Goal: Check status: Check status

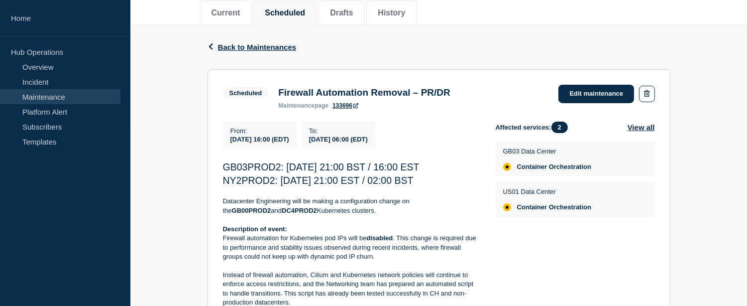
scroll to position [121, 0]
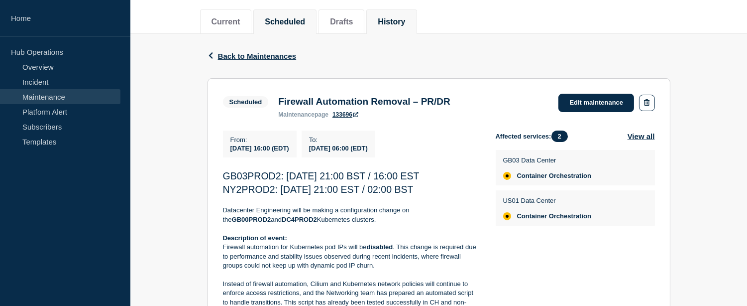
click at [405, 17] on button "History" at bounding box center [391, 21] width 27 height 9
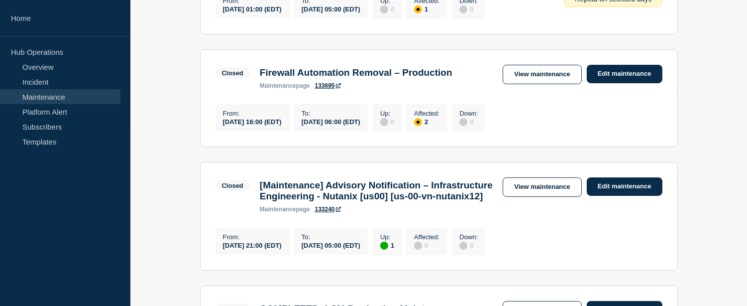
scroll to position [48, 0]
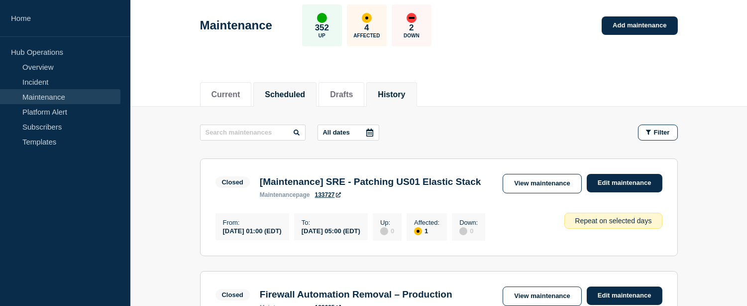
click at [285, 93] on button "Scheduled" at bounding box center [285, 94] width 40 height 9
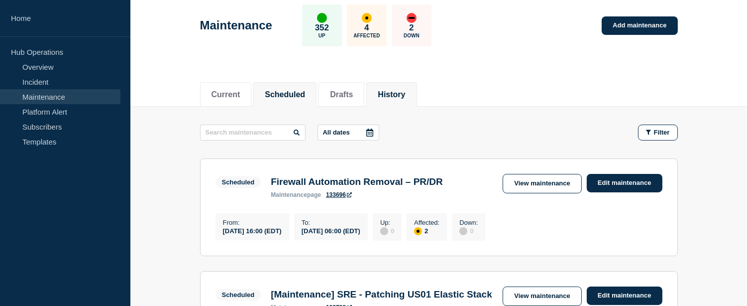
click at [395, 90] on button "History" at bounding box center [391, 94] width 27 height 9
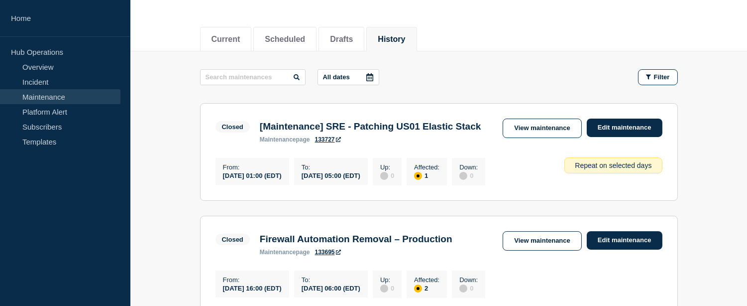
scroll to position [158, 0]
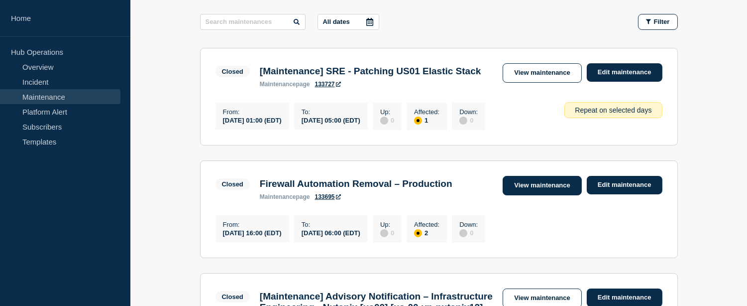
click at [540, 195] on link "View maintenance" at bounding box center [542, 185] width 79 height 19
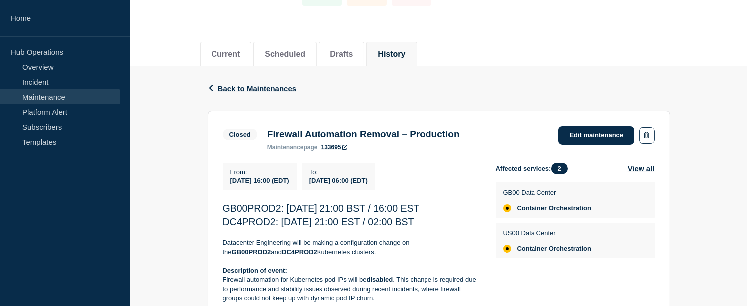
scroll to position [87, 0]
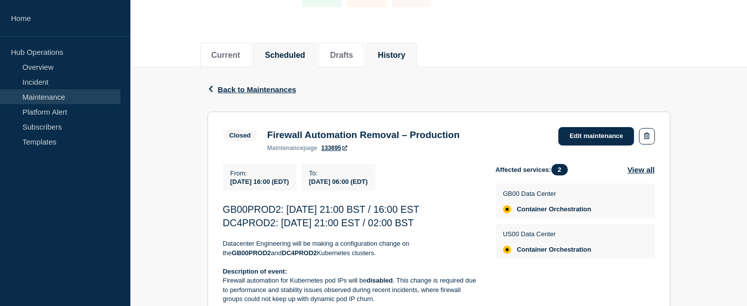
click at [286, 57] on button "Scheduled" at bounding box center [285, 55] width 40 height 9
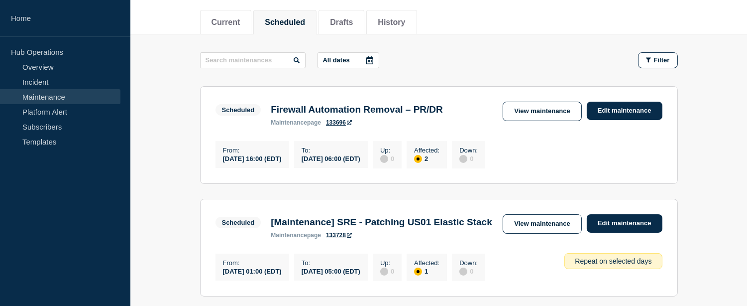
scroll to position [121, 0]
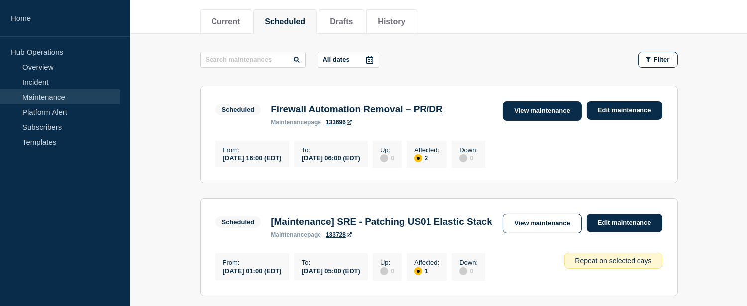
click at [536, 109] on link "View maintenance" at bounding box center [542, 110] width 79 height 19
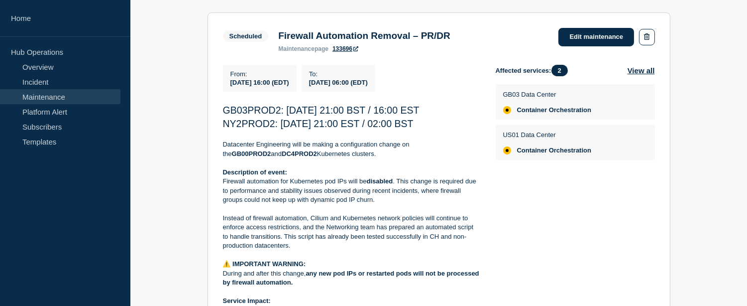
scroll to position [188, 0]
